Goal: Navigation & Orientation: Find specific page/section

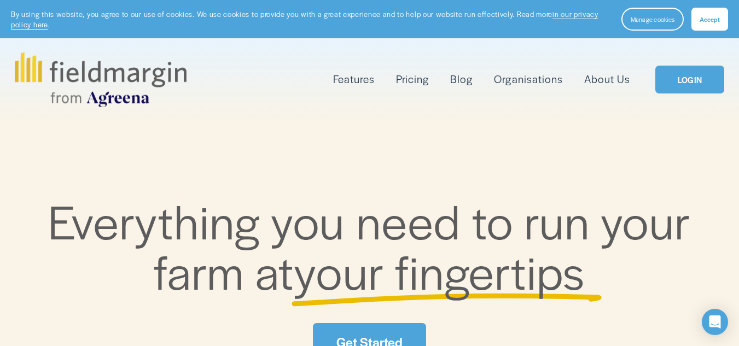
click at [419, 79] on link "Pricing" at bounding box center [412, 80] width 33 height 18
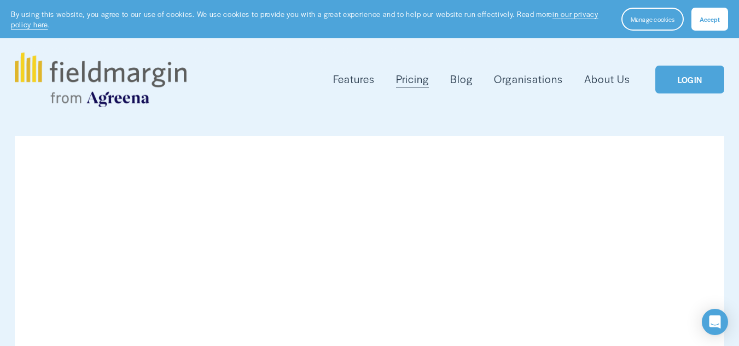
click at [711, 23] on span "Accept" at bounding box center [710, 19] width 20 height 9
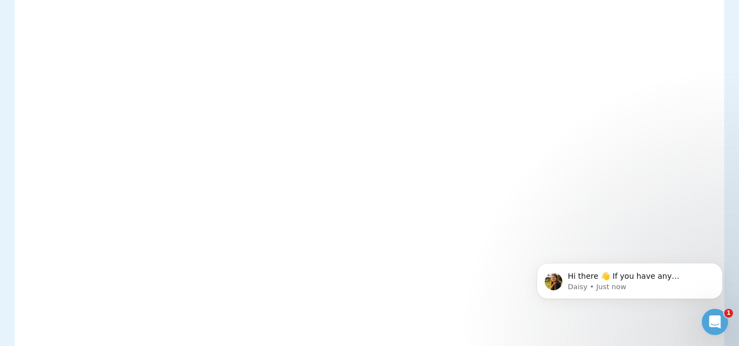
scroll to position [340, 0]
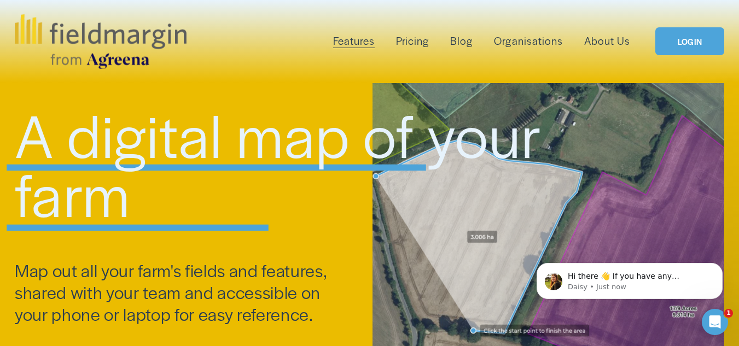
click at [410, 41] on link "Pricing" at bounding box center [412, 41] width 33 height 18
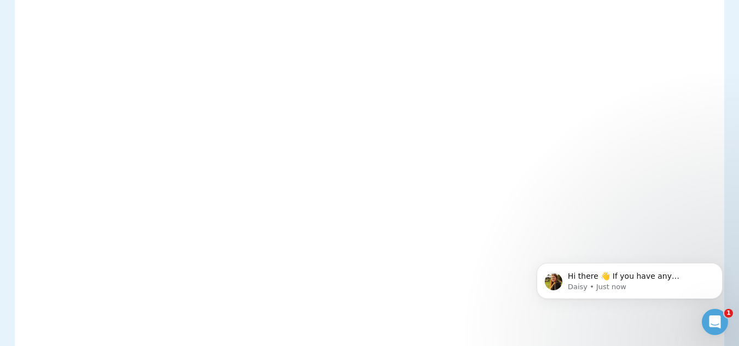
scroll to position [272, 0]
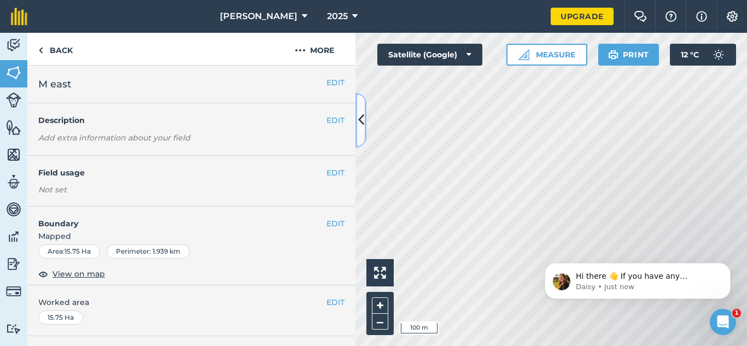
click at [362, 124] on icon at bounding box center [361, 120] width 6 height 19
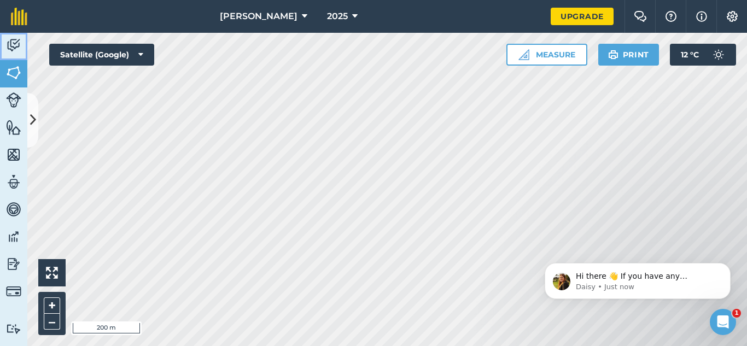
click at [14, 41] on img at bounding box center [13, 45] width 15 height 16
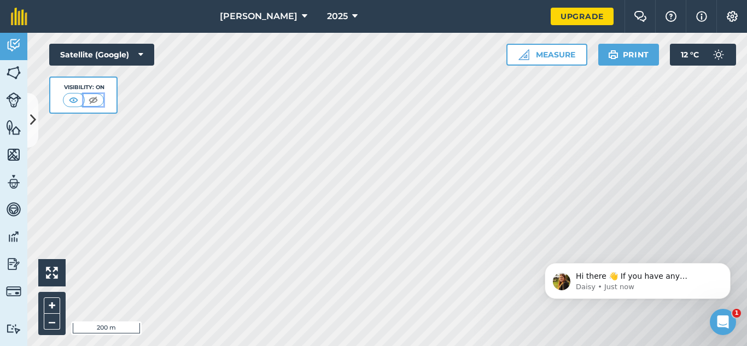
click at [88, 98] on img at bounding box center [93, 100] width 14 height 11
click at [76, 100] on img at bounding box center [74, 100] width 14 height 11
click at [107, 96] on div "Visibility: On" at bounding box center [83, 95] width 68 height 37
click at [91, 97] on img at bounding box center [93, 100] width 14 height 11
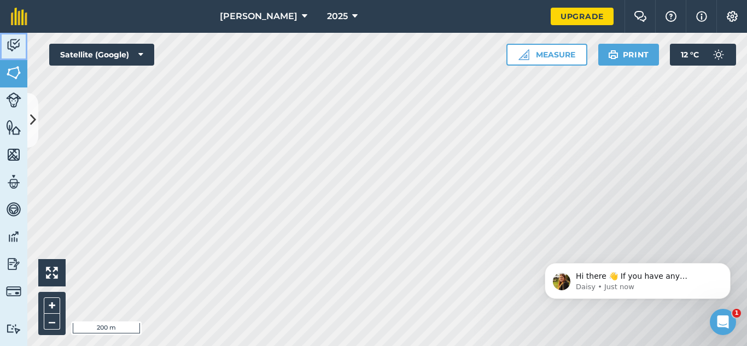
click at [7, 47] on img at bounding box center [13, 45] width 15 height 16
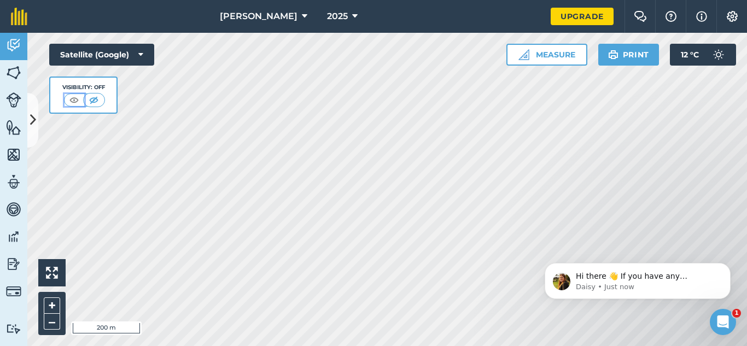
click at [71, 99] on img at bounding box center [74, 100] width 14 height 11
click at [8, 125] on img at bounding box center [13, 127] width 15 height 16
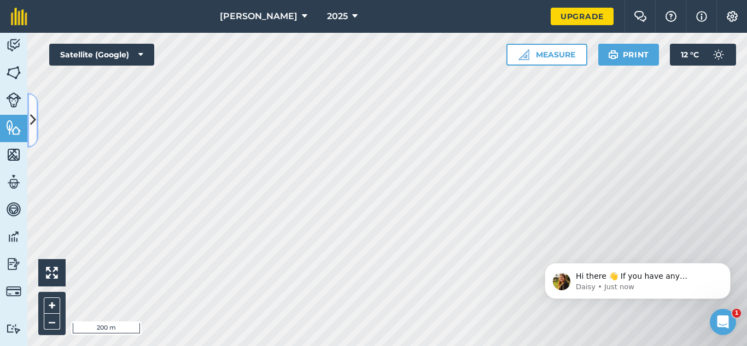
click at [32, 124] on icon at bounding box center [33, 120] width 6 height 19
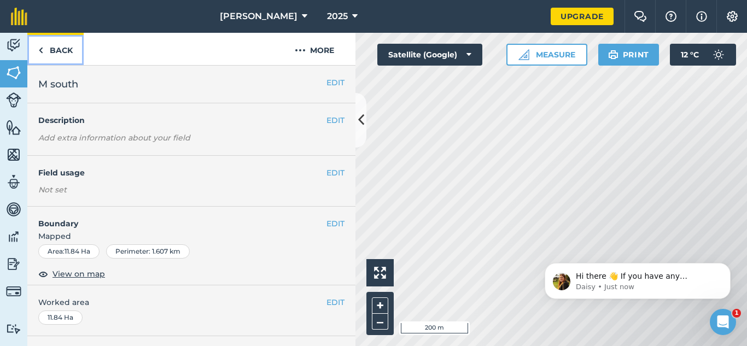
click at [48, 50] on link "Back" at bounding box center [55, 49] width 56 height 32
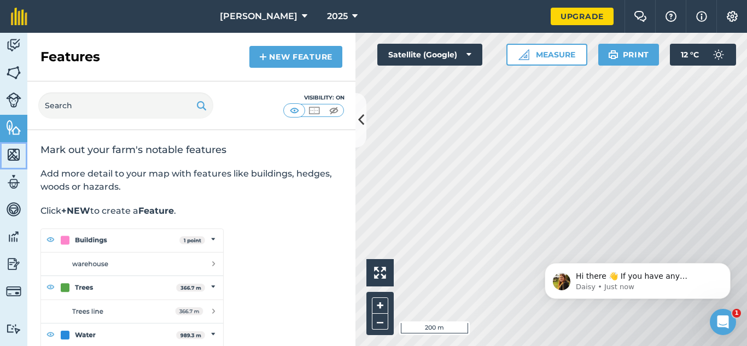
click at [13, 152] on img at bounding box center [13, 155] width 15 height 16
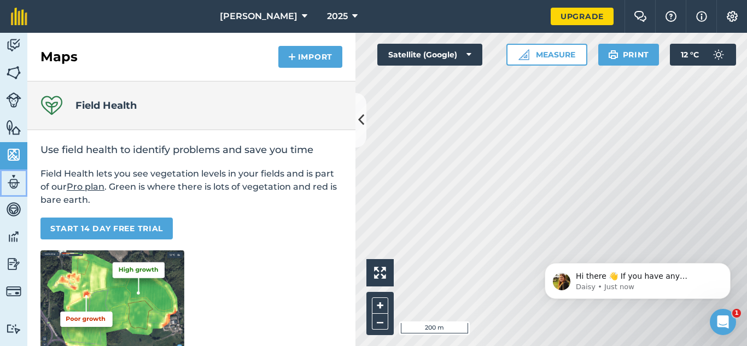
click at [15, 183] on img at bounding box center [13, 182] width 15 height 16
select select "MEMBER"
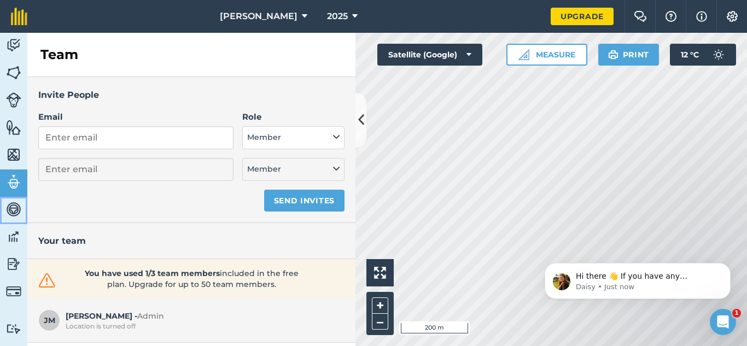
click at [17, 206] on img at bounding box center [13, 209] width 15 height 16
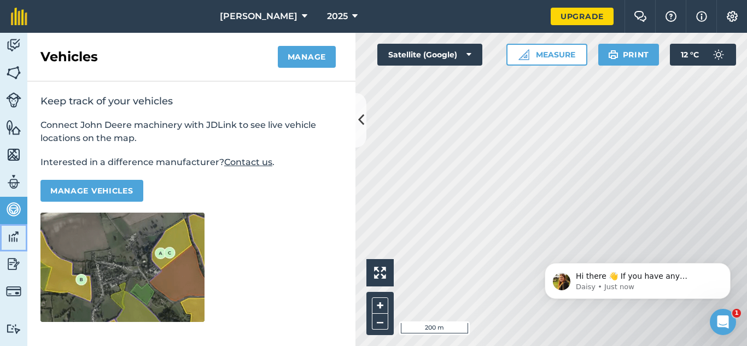
click at [18, 225] on link "Data" at bounding box center [13, 237] width 27 height 27
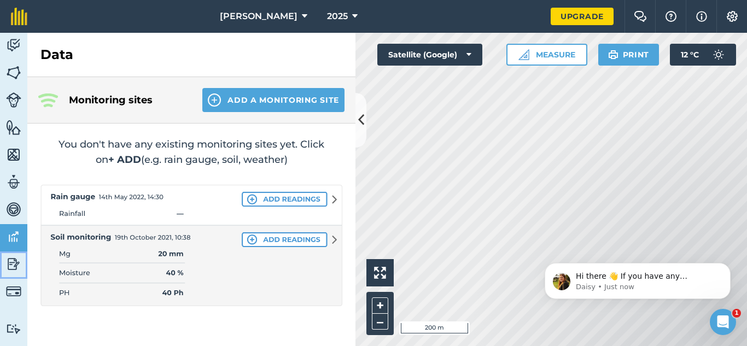
click at [14, 269] on img at bounding box center [13, 264] width 15 height 16
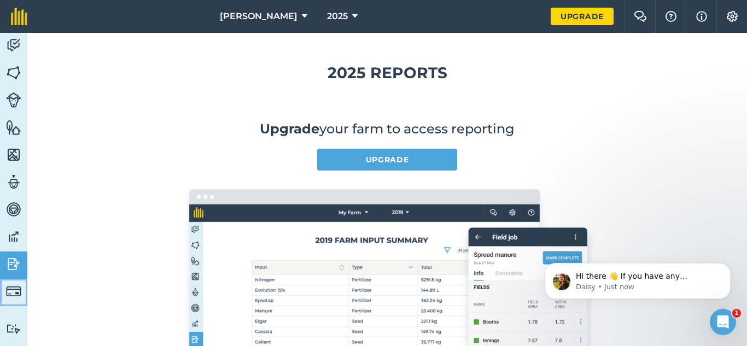
click at [18, 295] on img at bounding box center [13, 291] width 15 height 15
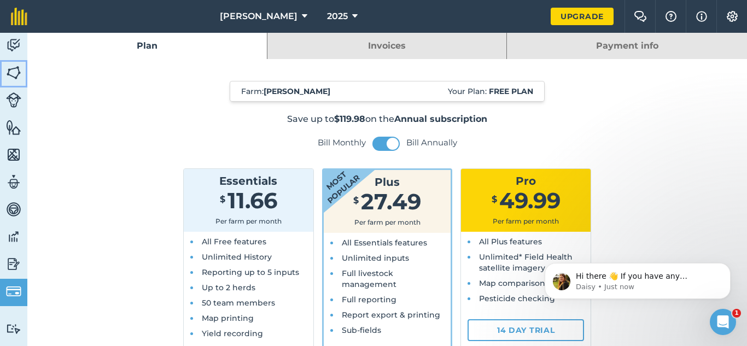
click at [17, 78] on img at bounding box center [13, 73] width 15 height 16
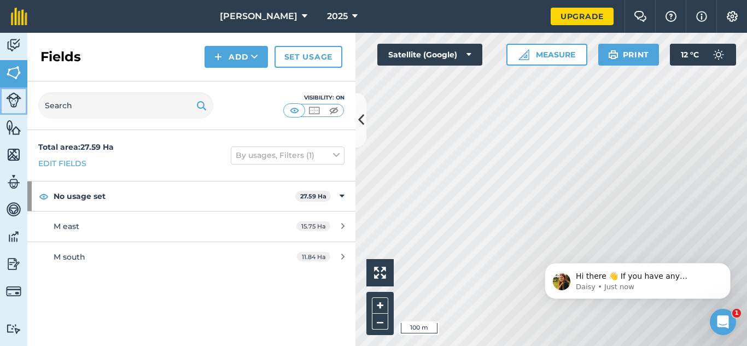
click at [8, 99] on img at bounding box center [13, 99] width 15 height 15
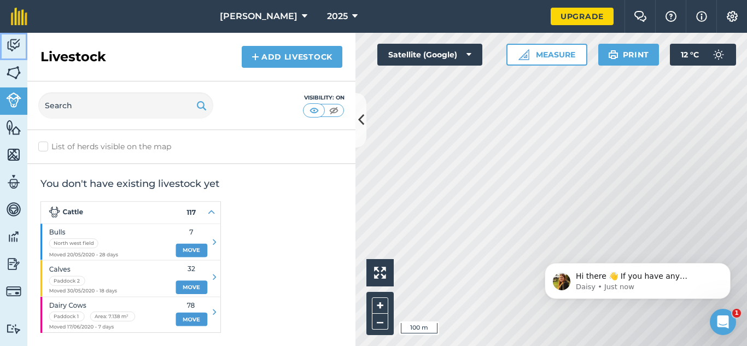
click at [15, 47] on img at bounding box center [13, 45] width 15 height 16
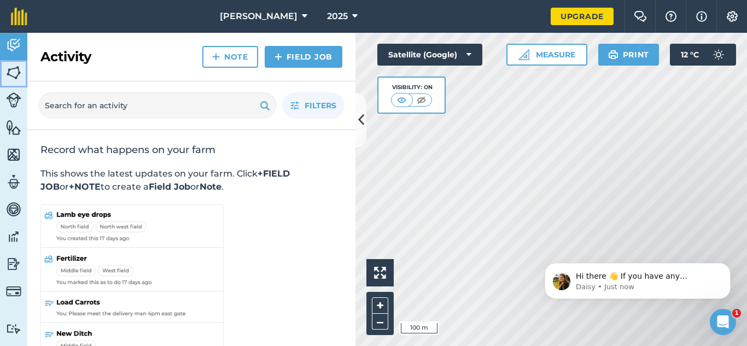
click at [16, 65] on img at bounding box center [13, 73] width 15 height 16
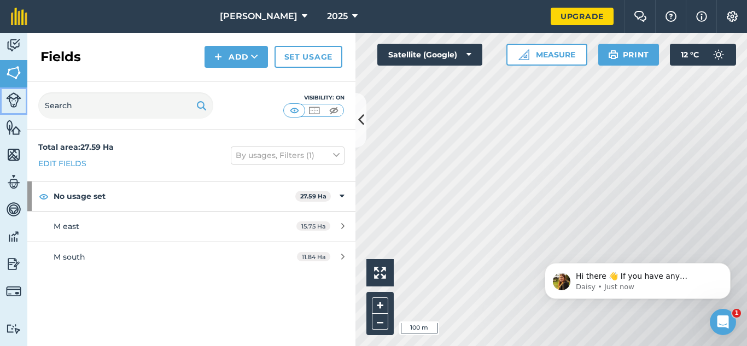
click at [13, 102] on img at bounding box center [13, 99] width 15 height 15
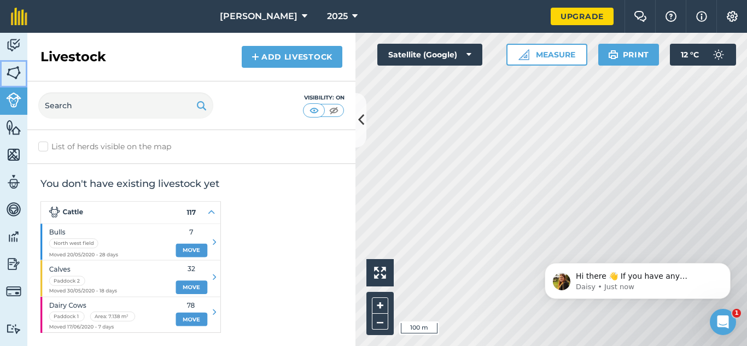
click at [11, 78] on img at bounding box center [13, 73] width 15 height 16
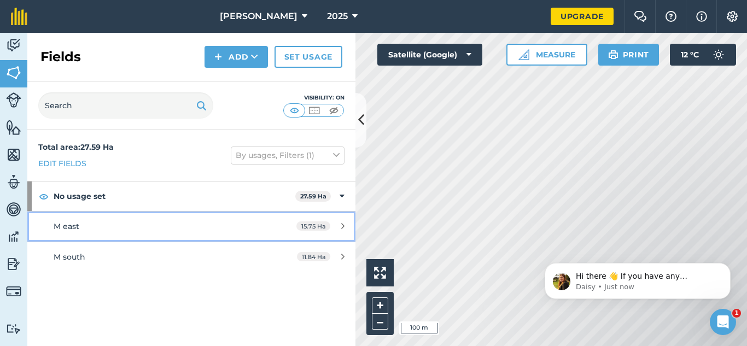
click at [342, 226] on icon at bounding box center [342, 226] width 3 height 8
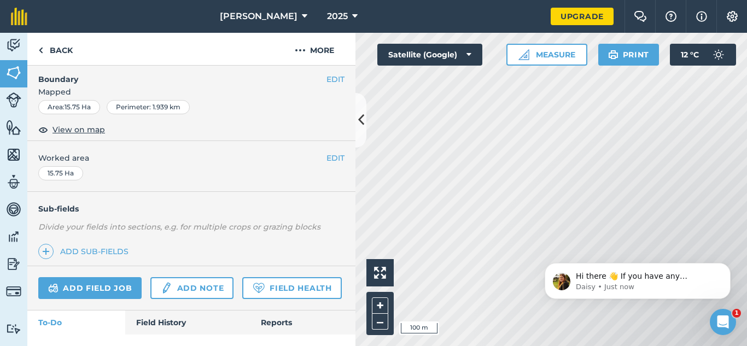
scroll to position [198, 0]
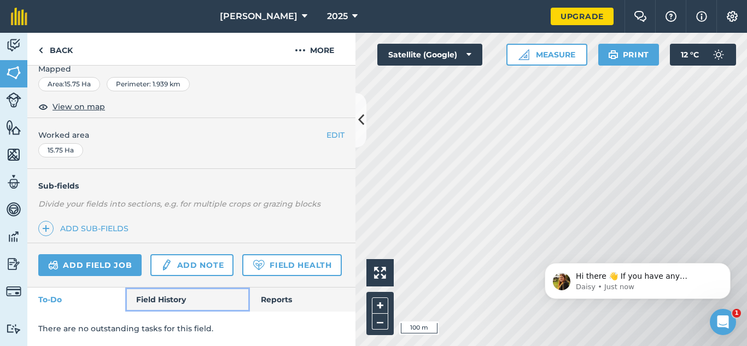
click at [167, 297] on link "Field History" at bounding box center [187, 300] width 124 height 24
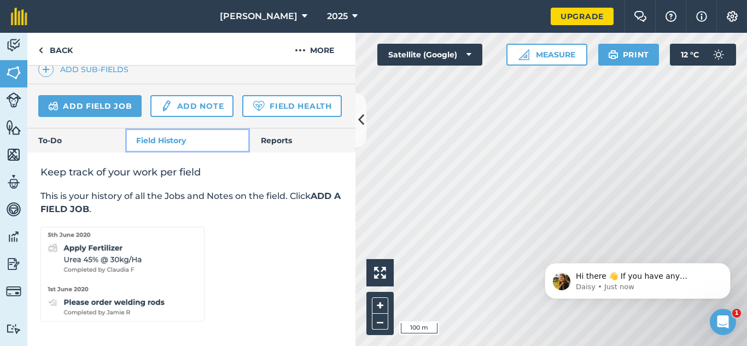
scroll to position [357, 0]
click at [167, 297] on img at bounding box center [122, 274] width 164 height 95
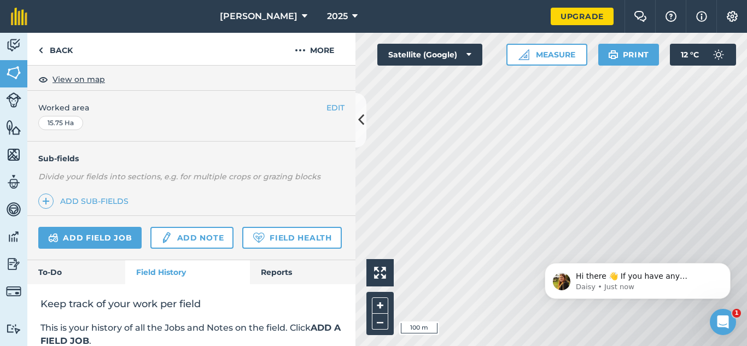
scroll to position [185, 0]
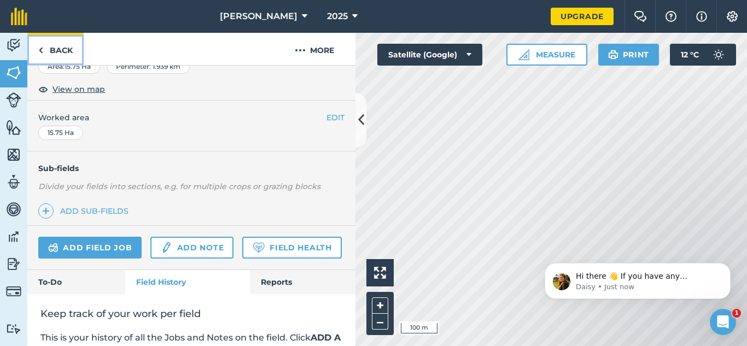
click at [38, 49] on link "Back" at bounding box center [55, 49] width 56 height 32
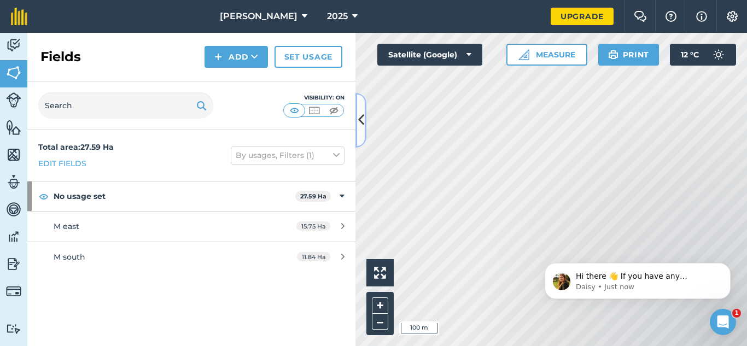
click at [364, 117] on icon at bounding box center [361, 120] width 6 height 19
